Goal: Transaction & Acquisition: Purchase product/service

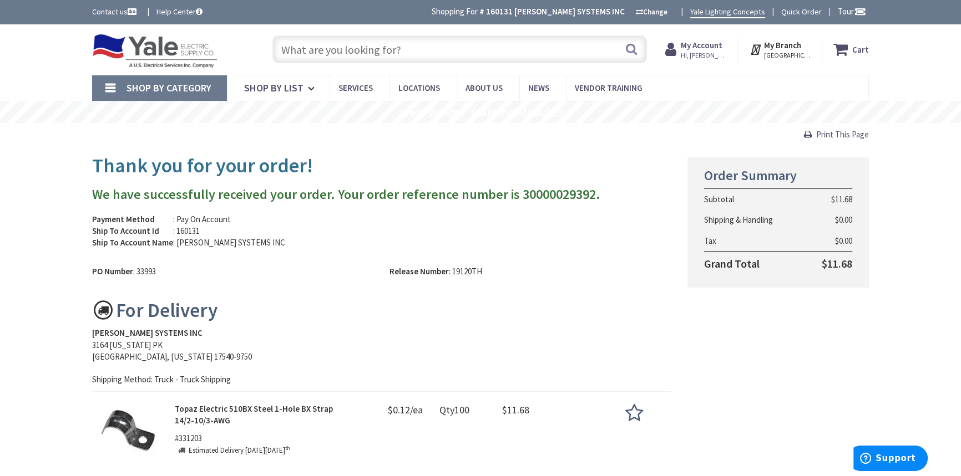
click at [353, 53] on input "text" at bounding box center [459, 49] width 374 height 28
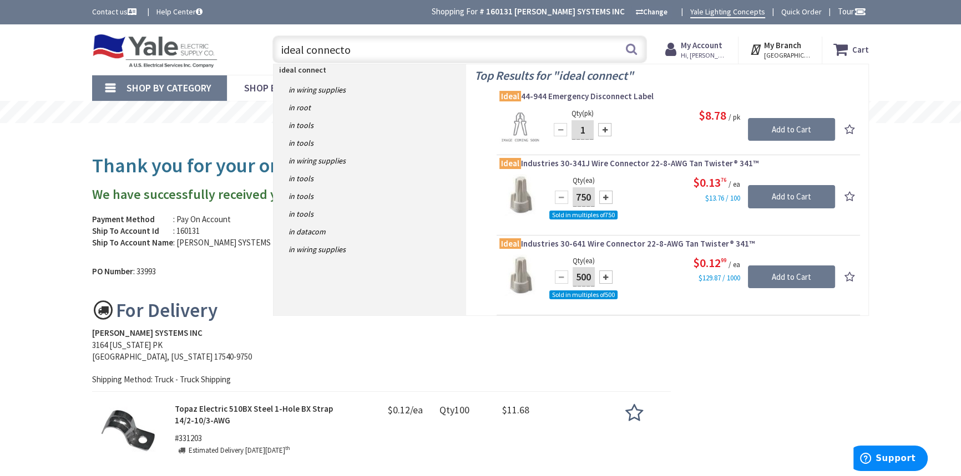
type input "ideal connector"
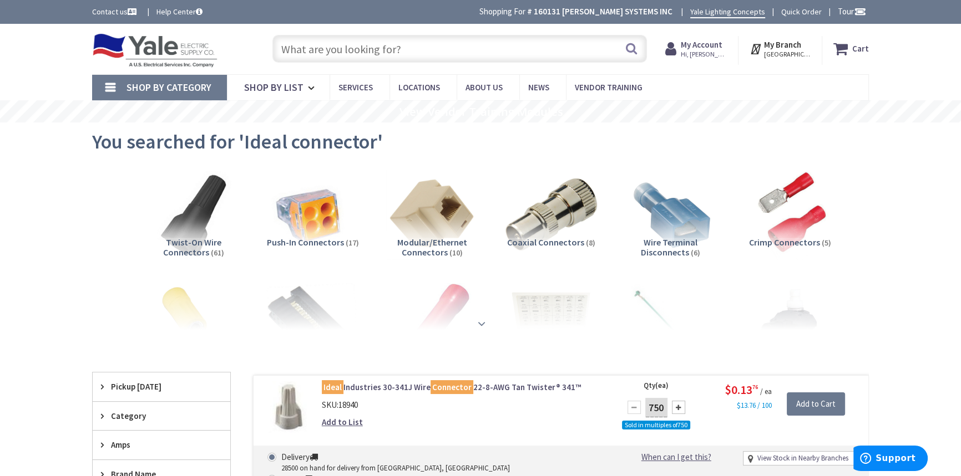
click at [481, 322] on strong at bounding box center [481, 322] width 13 height 12
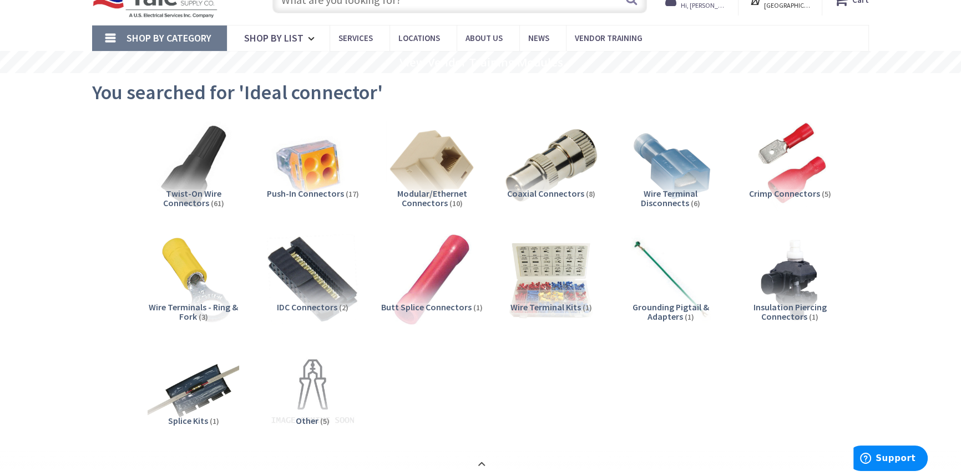
scroll to position [50, 0]
click at [551, 180] on img at bounding box center [551, 165] width 100 height 100
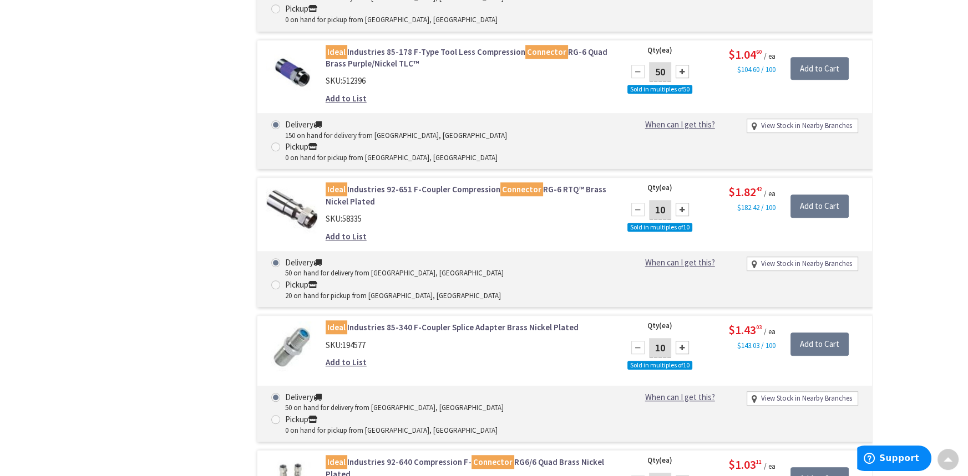
scroll to position [1087, 0]
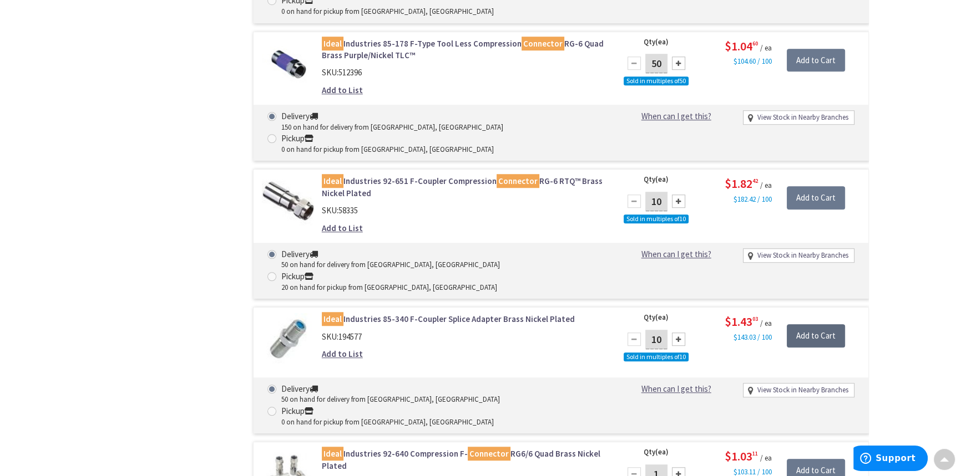
click at [806, 324] on input "Add to Cart" at bounding box center [815, 335] width 58 height 23
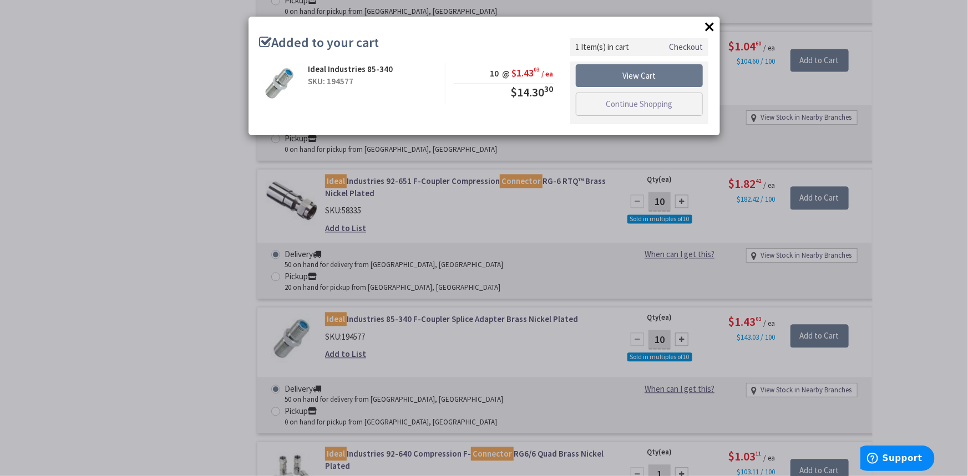
click at [684, 47] on link "Checkout" at bounding box center [686, 47] width 34 height 12
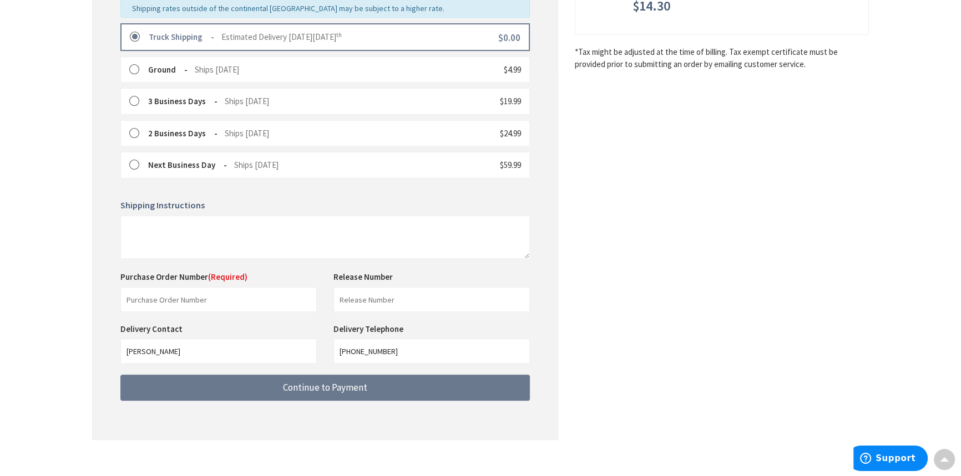
scroll to position [302, 0]
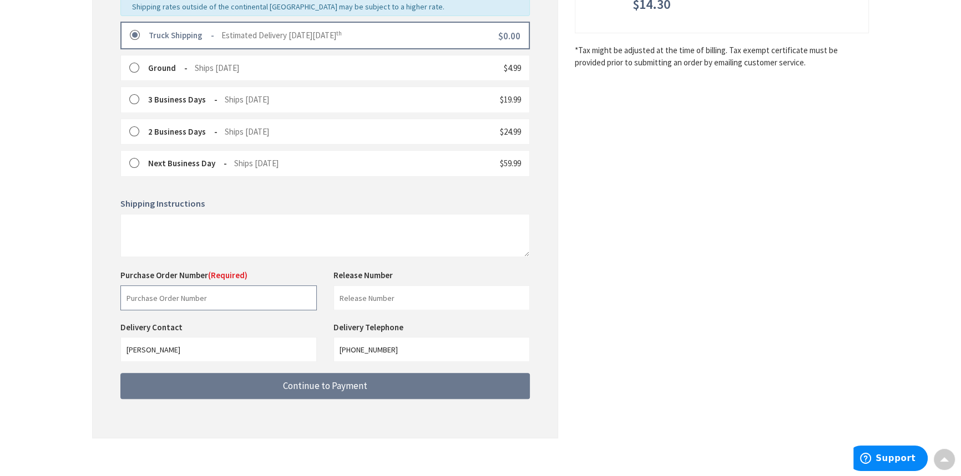
click at [240, 290] on input "text" at bounding box center [218, 298] width 196 height 25
type input "Verbal Joe"
click at [423, 295] on input "text" at bounding box center [431, 298] width 196 height 25
type input "shop stock"
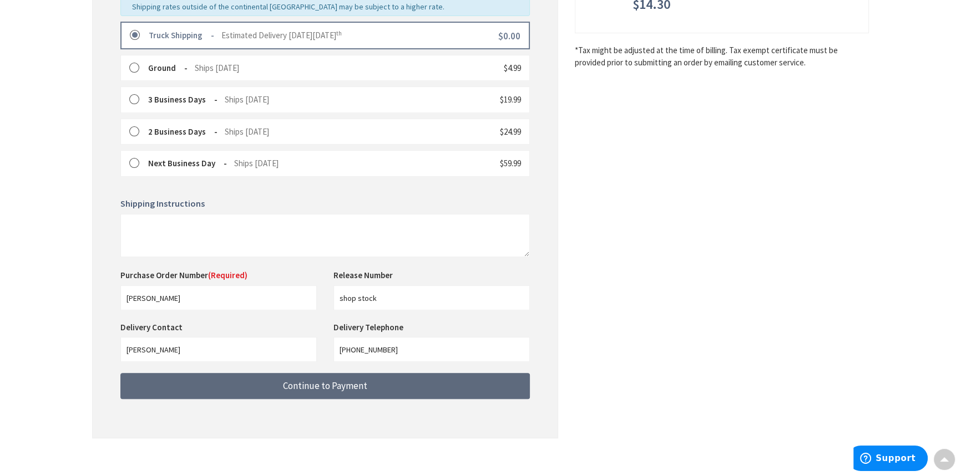
click at [354, 395] on button "Continue to Payment" at bounding box center [324, 386] width 409 height 26
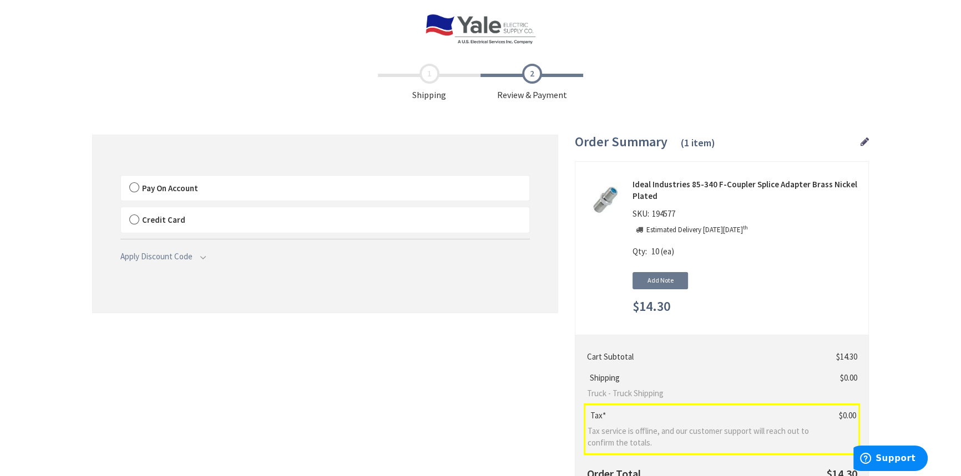
click at [144, 187] on span "Pay On Account" at bounding box center [170, 188] width 56 height 11
click at [121, 178] on input "Pay On Account" at bounding box center [121, 178] width 0 height 0
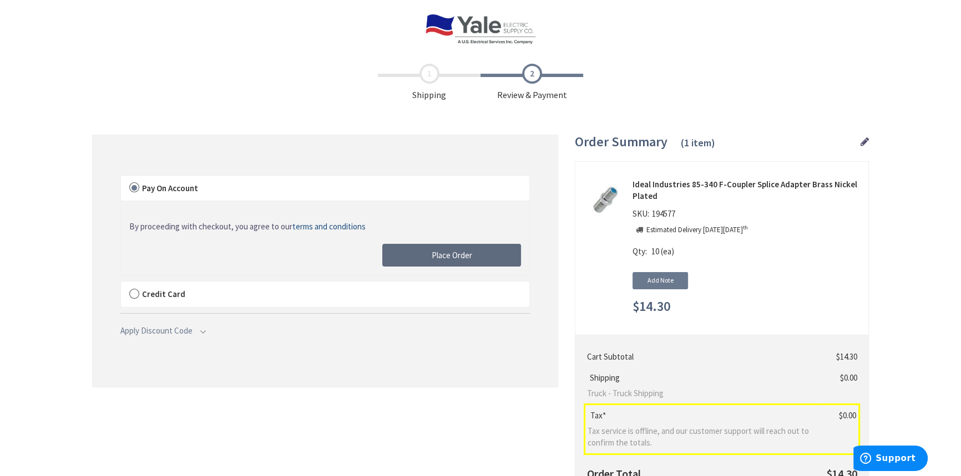
drag, startPoint x: 412, startPoint y: 256, endPoint x: 422, endPoint y: 256, distance: 9.4
click at [412, 256] on button "Place Order" at bounding box center [451, 255] width 139 height 23
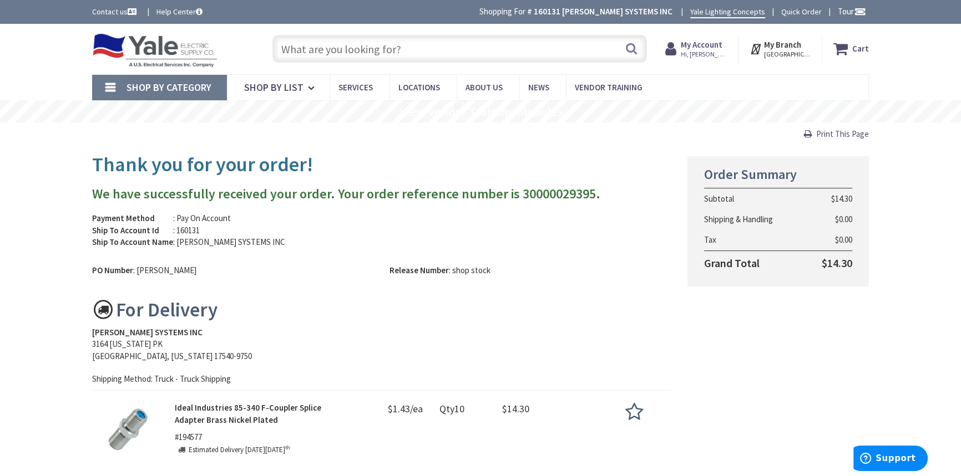
click at [837, 133] on span "Print This Page" at bounding box center [842, 134] width 53 height 11
